Goal: Task Accomplishment & Management: Manage account settings

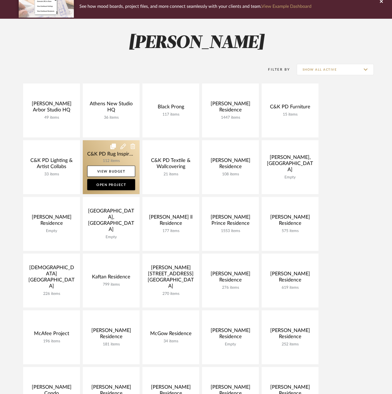
scroll to position [93, 0]
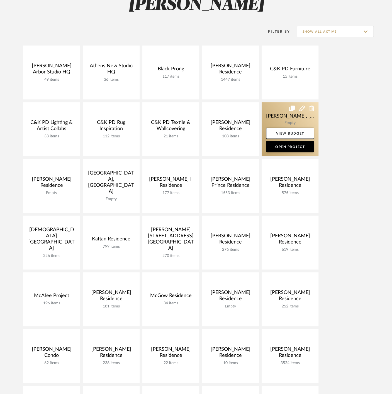
click at [279, 120] on link at bounding box center [290, 129] width 57 height 54
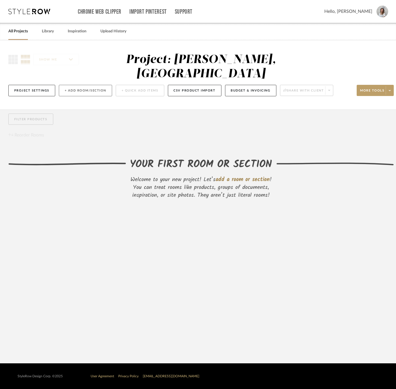
click at [84, 85] on button "+ Add Room/Section" at bounding box center [85, 90] width 53 height 11
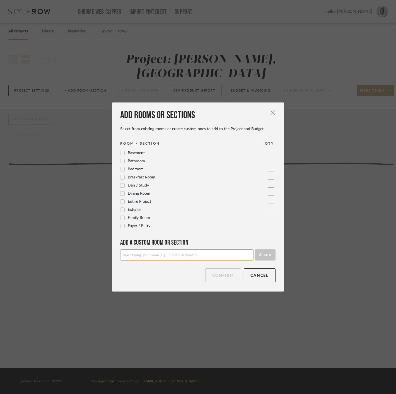
click at [149, 255] on input at bounding box center [186, 254] width 133 height 11
type input "[PERSON_NAME]'s Office"
click at [260, 256] on button "Add" at bounding box center [265, 254] width 21 height 11
click at [230, 277] on button "Confirm" at bounding box center [222, 275] width 35 height 14
